Goal: Information Seeking & Learning: Learn about a topic

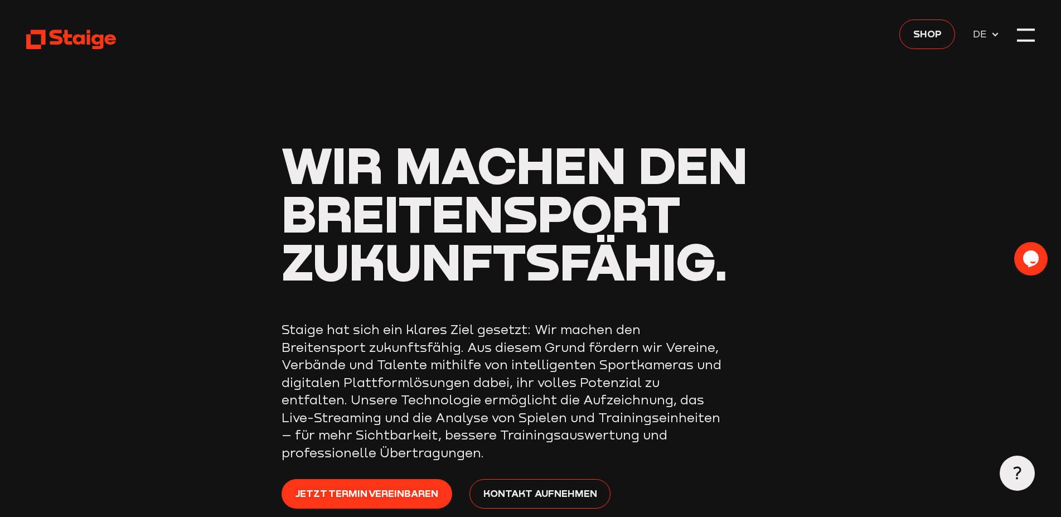
click at [1034, 35] on div at bounding box center [1026, 35] width 18 height 18
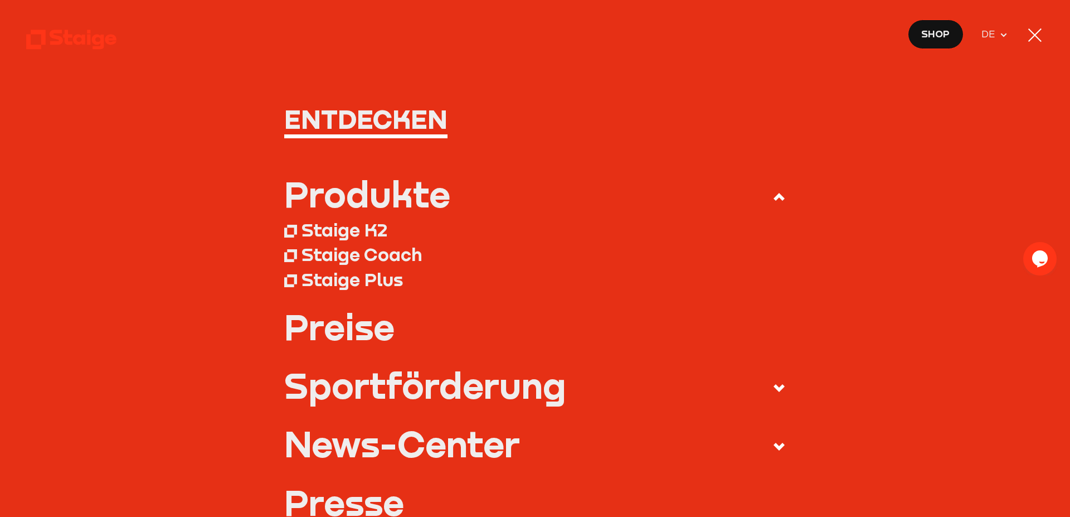
click at [1036, 40] on div at bounding box center [1035, 35] width 18 height 18
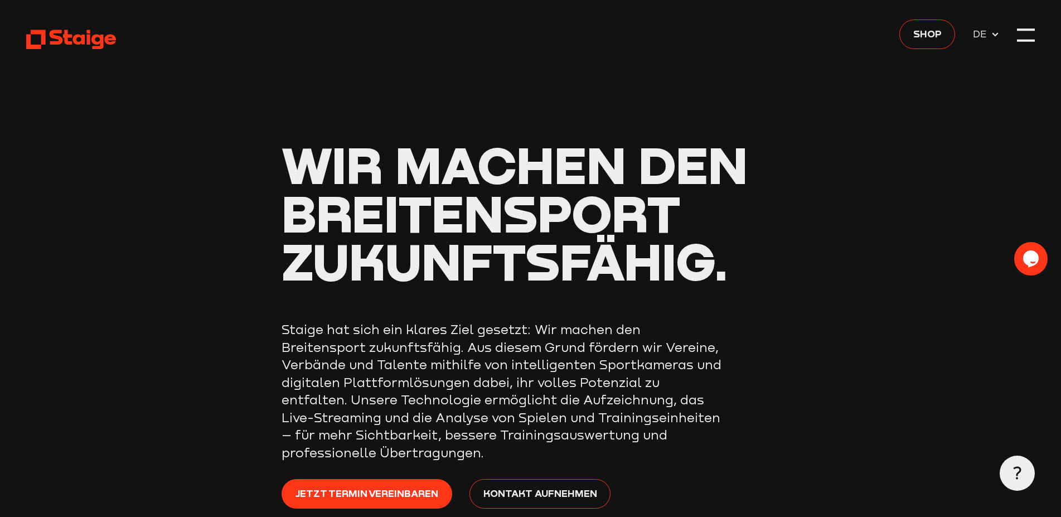
click at [59, 40] on use at bounding box center [71, 40] width 90 height 20
click at [1031, 35] on div at bounding box center [1026, 35] width 18 height 18
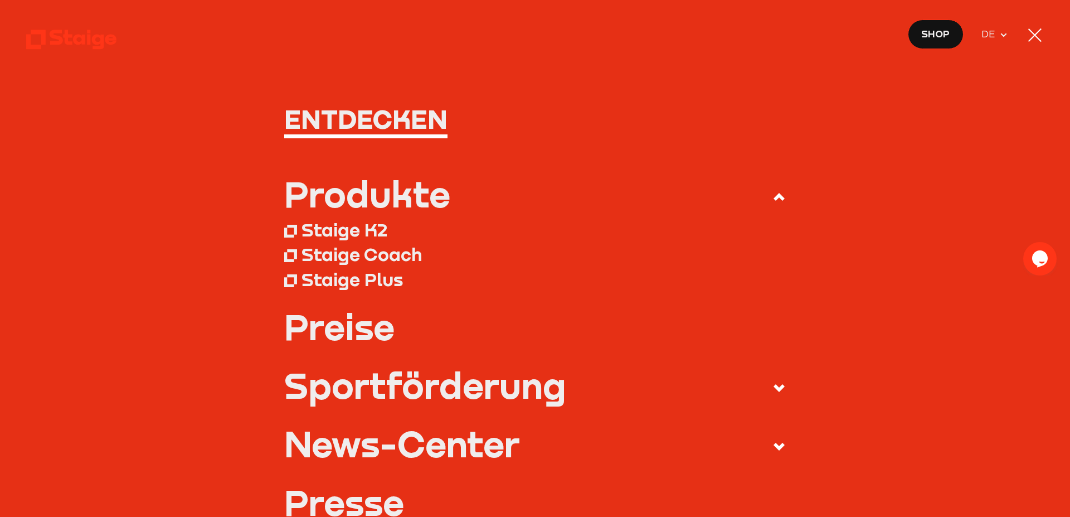
click at [361, 251] on div "Staige Coach" at bounding box center [362, 254] width 120 height 22
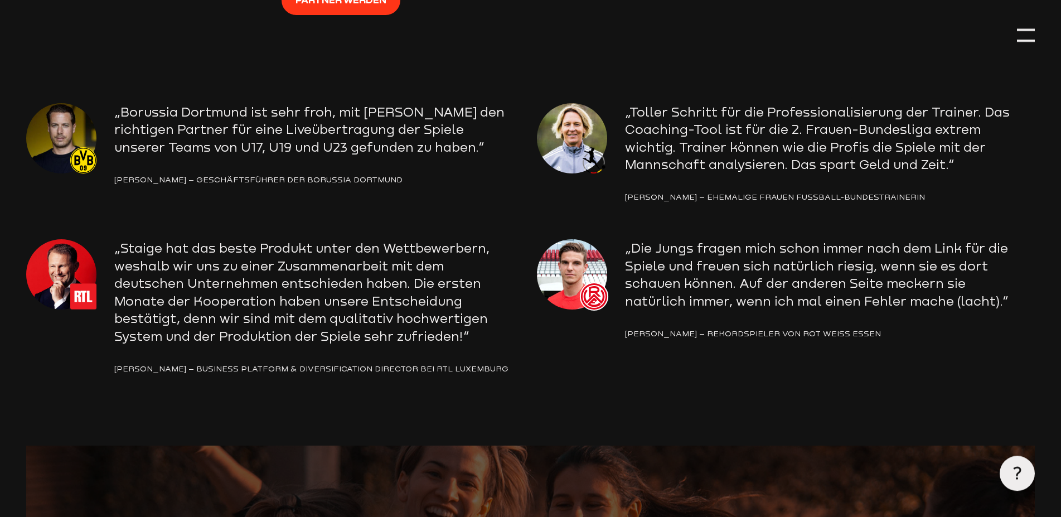
scroll to position [2217, 0]
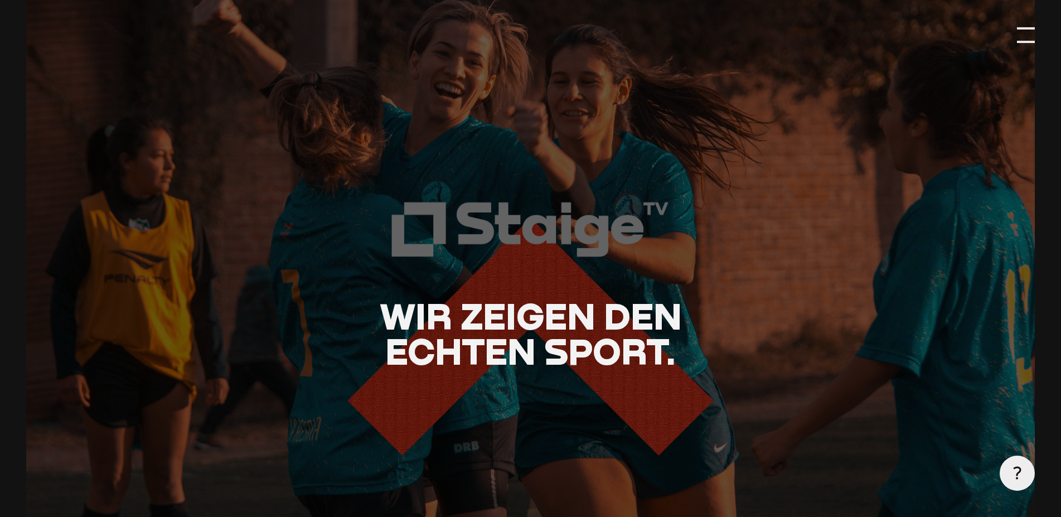
click at [1025, 38] on div at bounding box center [1026, 35] width 18 height 18
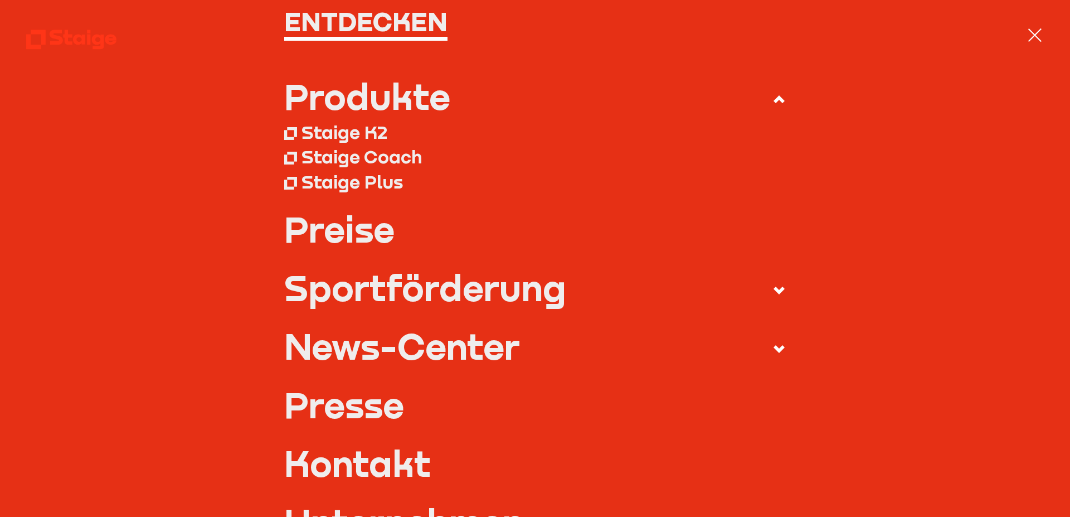
scroll to position [0, 0]
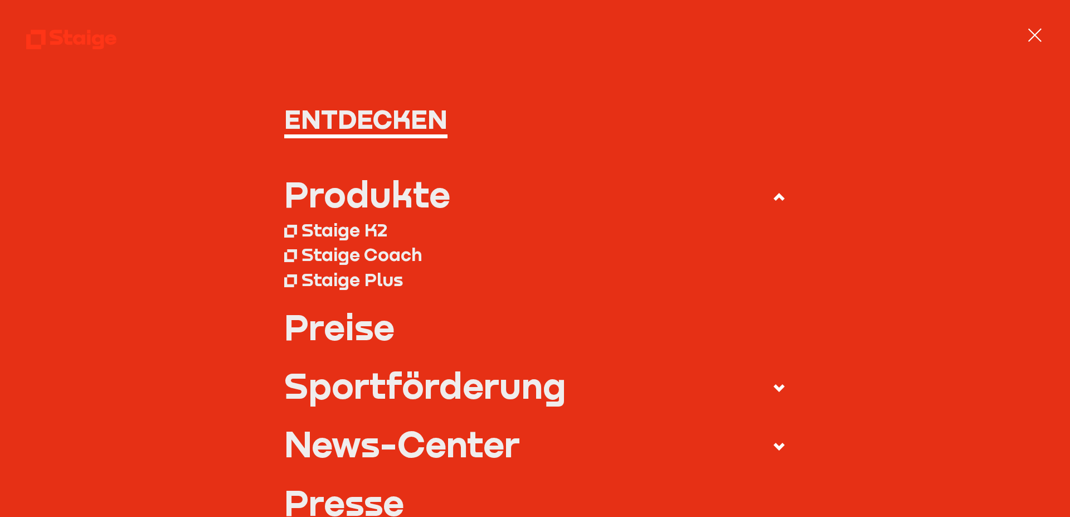
click at [342, 230] on div "Staige K2" at bounding box center [345, 229] width 86 height 22
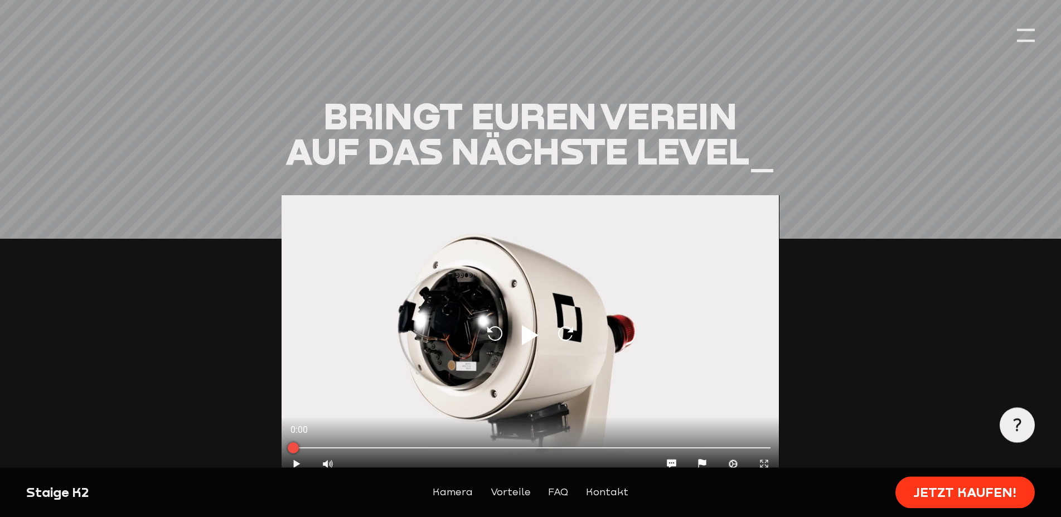
scroll to position [1194, 0]
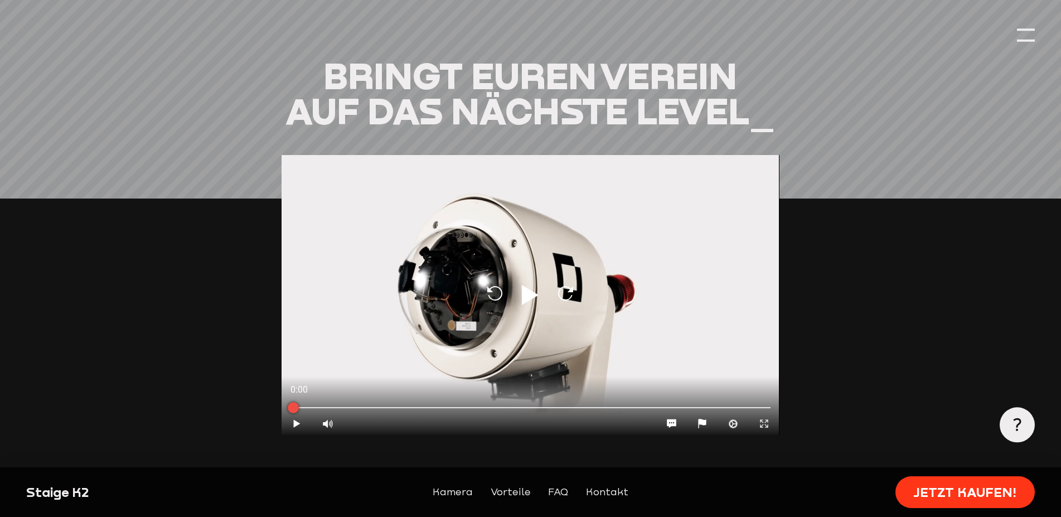
click at [523, 285] on icon at bounding box center [530, 295] width 17 height 20
type input "0.8"
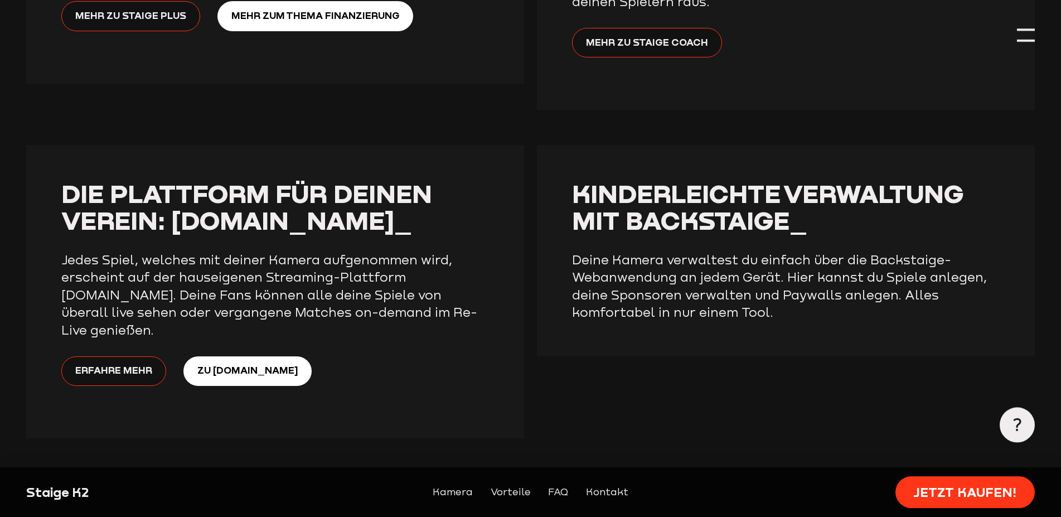
scroll to position [2842, 0]
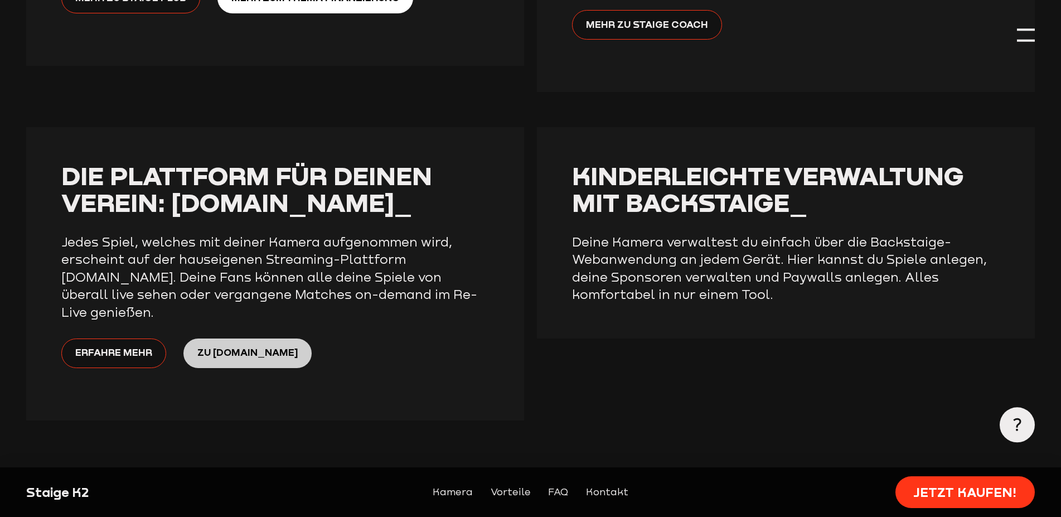
click at [222, 344] on span "Zu Staige.tv" at bounding box center [247, 352] width 101 height 16
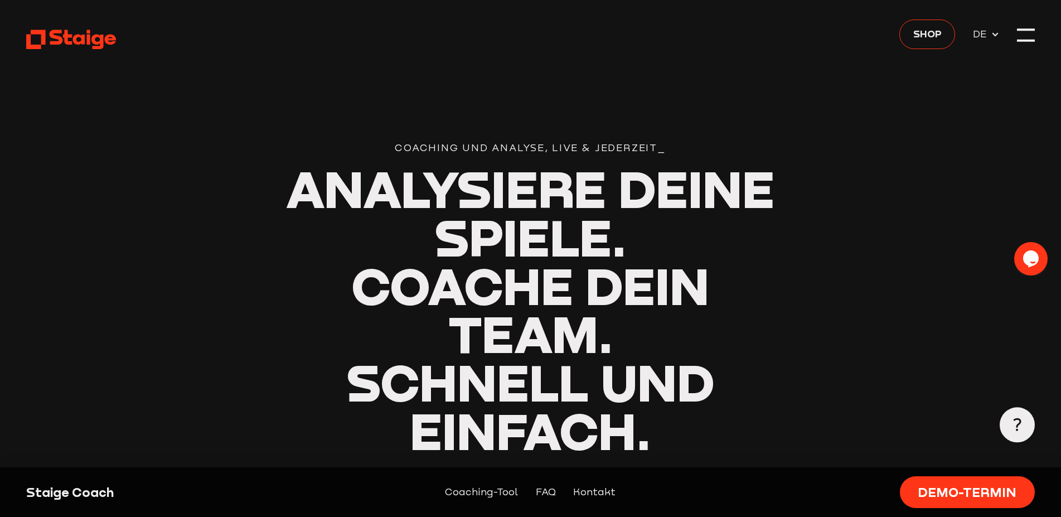
click at [79, 494] on div "Staige Coach" at bounding box center [147, 492] width 242 height 18
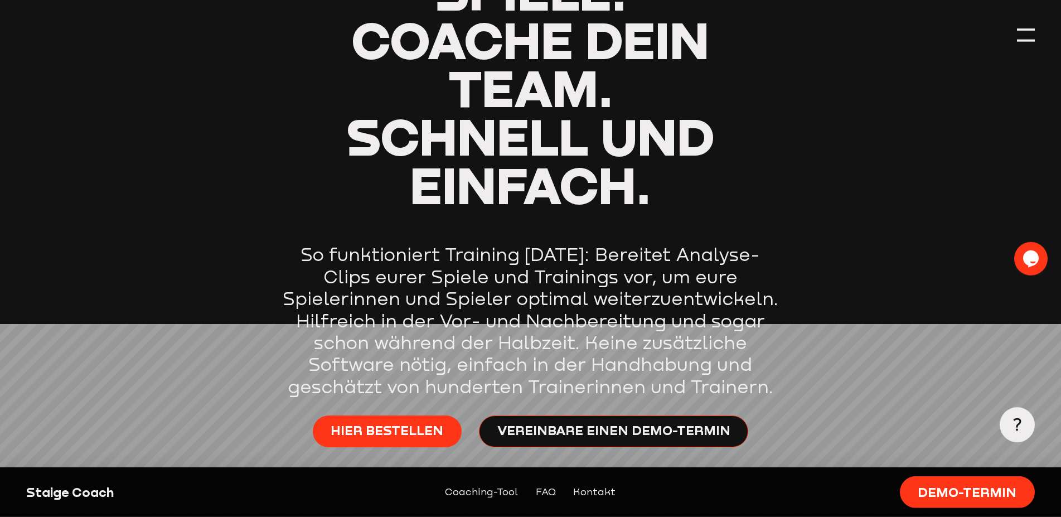
scroll to position [284, 0]
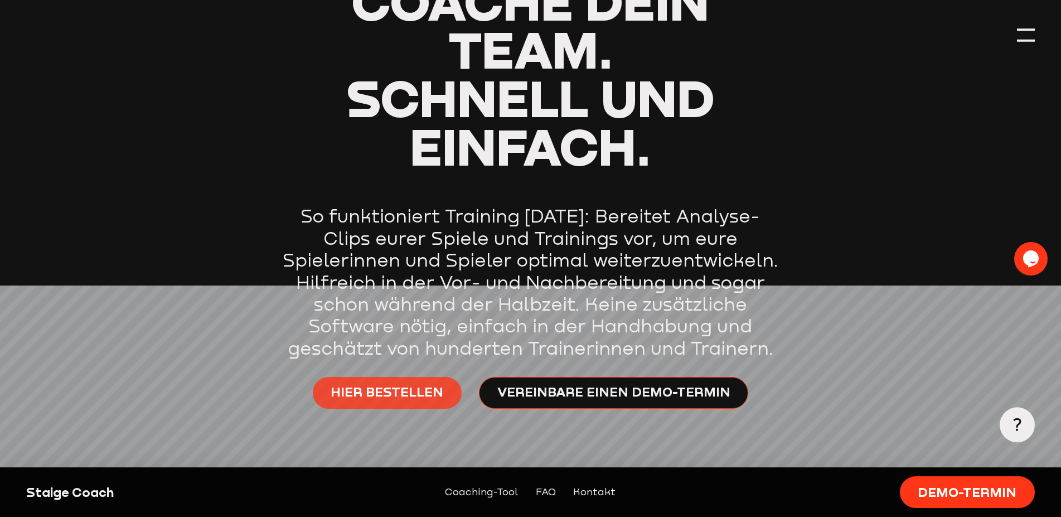
click at [363, 388] on span "Hier bestellen" at bounding box center [387, 392] width 113 height 18
